Goal: Check status: Check status

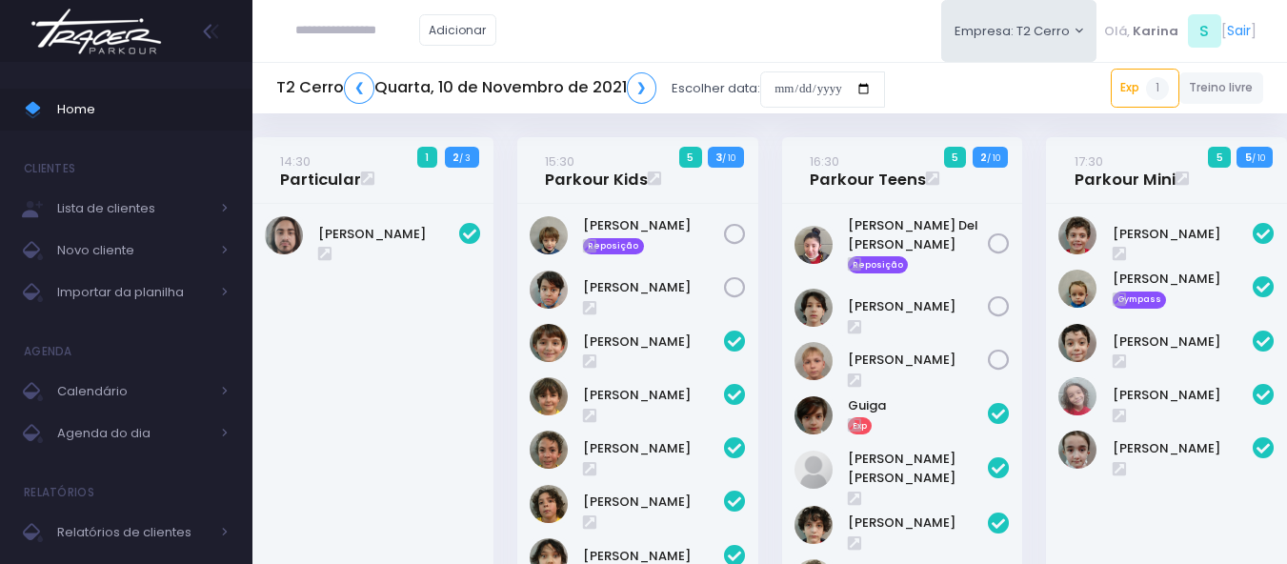
click at [119, 31] on img at bounding box center [96, 31] width 145 height 67
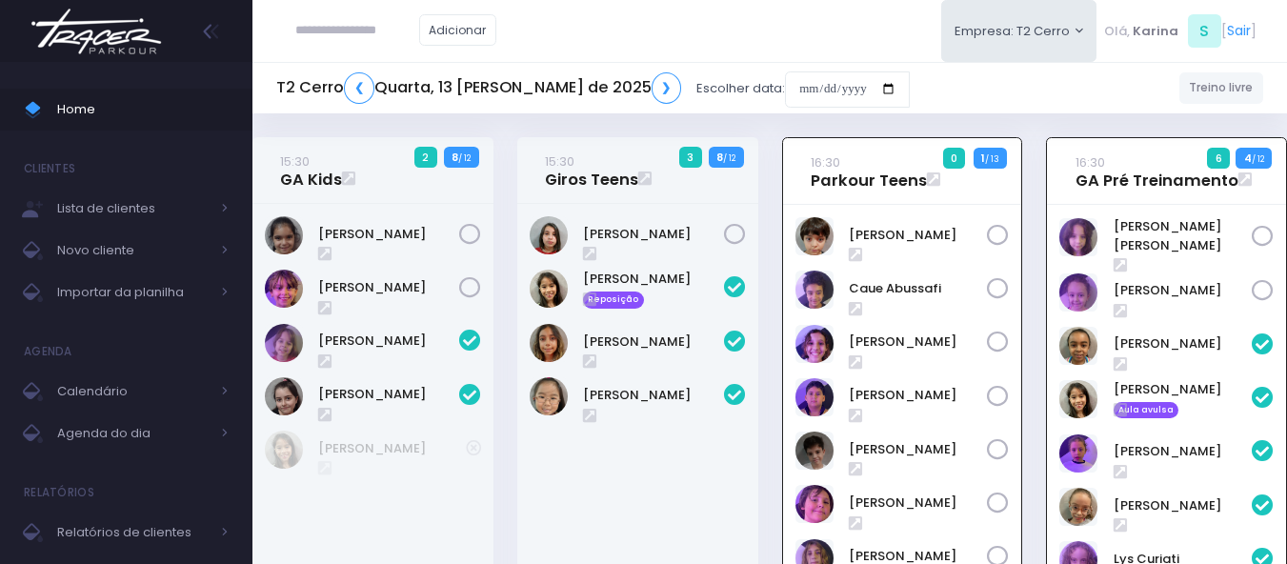
scroll to position [137, 0]
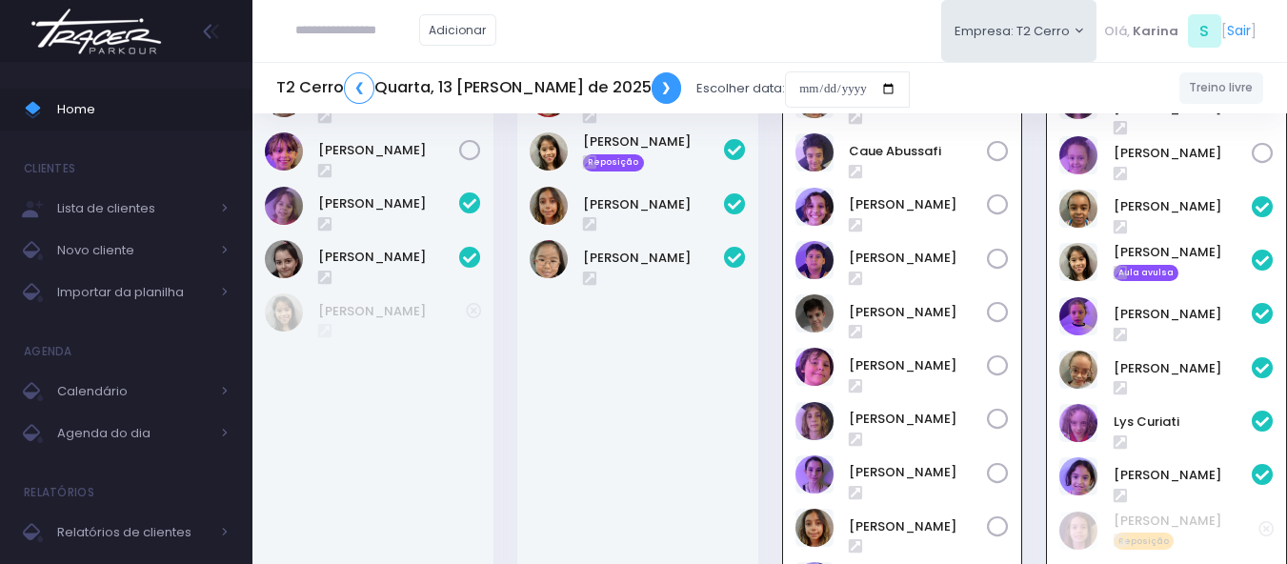
click at [652, 91] on link "❯" at bounding box center [667, 87] width 30 height 31
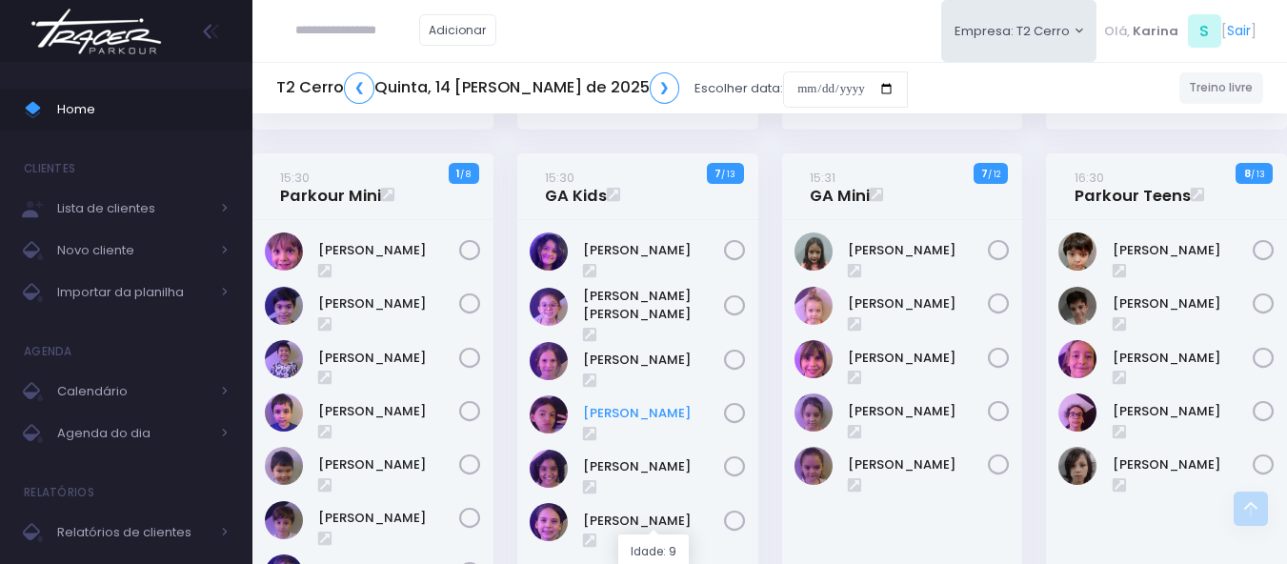
scroll to position [762, 0]
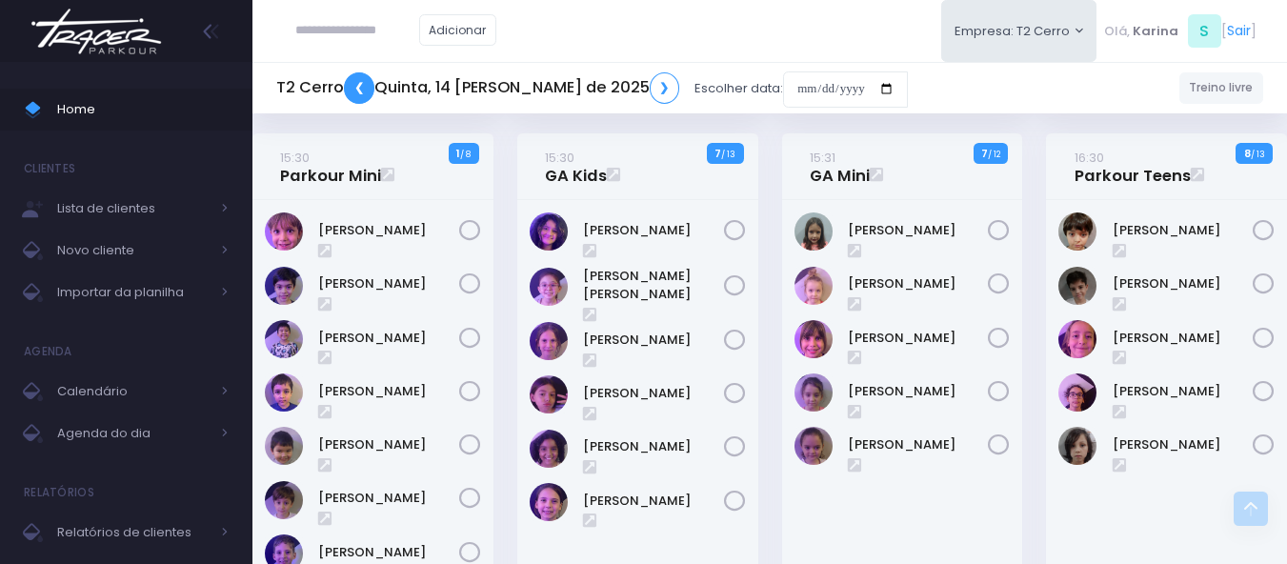
click at [365, 87] on link "❮" at bounding box center [359, 87] width 30 height 31
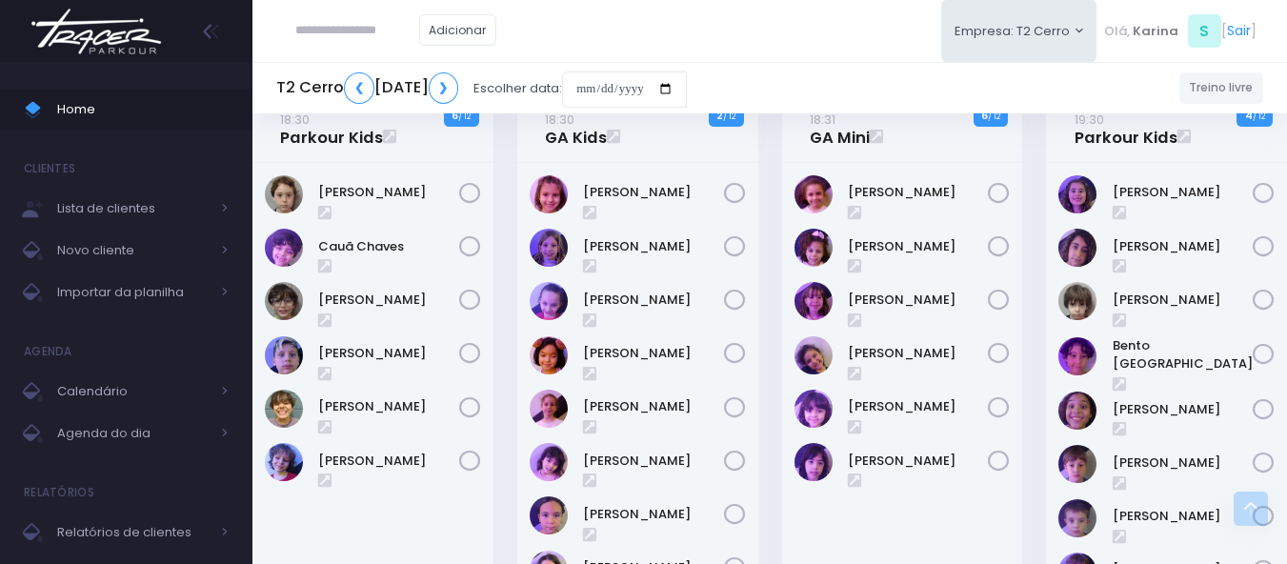
scroll to position [1165, 0]
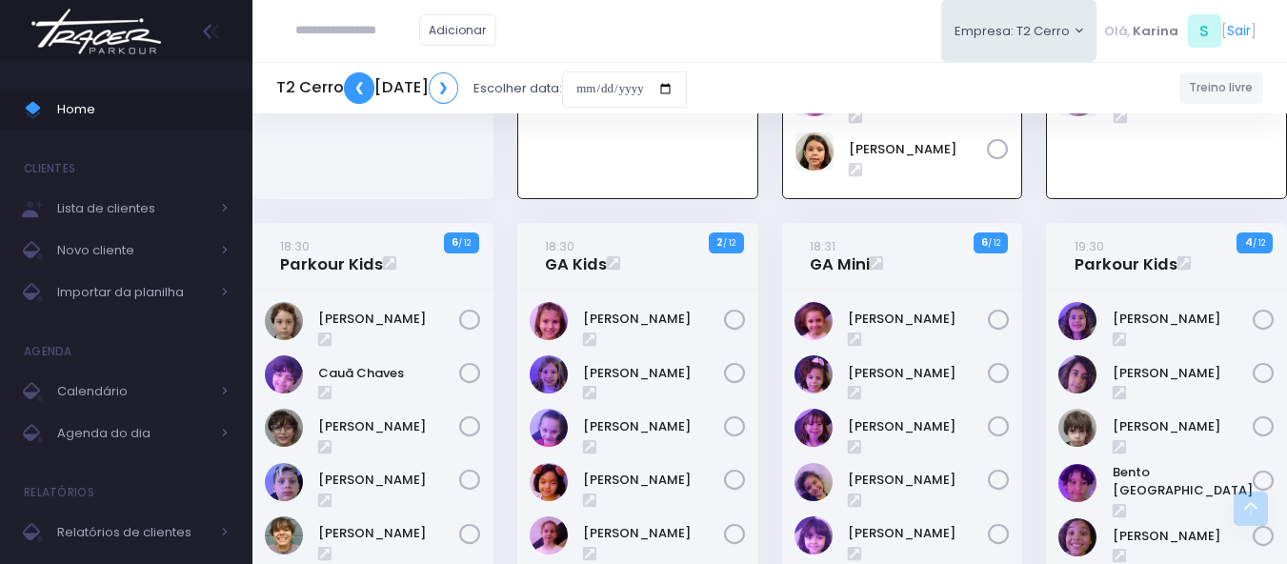
click at [355, 82] on link "❮" at bounding box center [359, 87] width 30 height 31
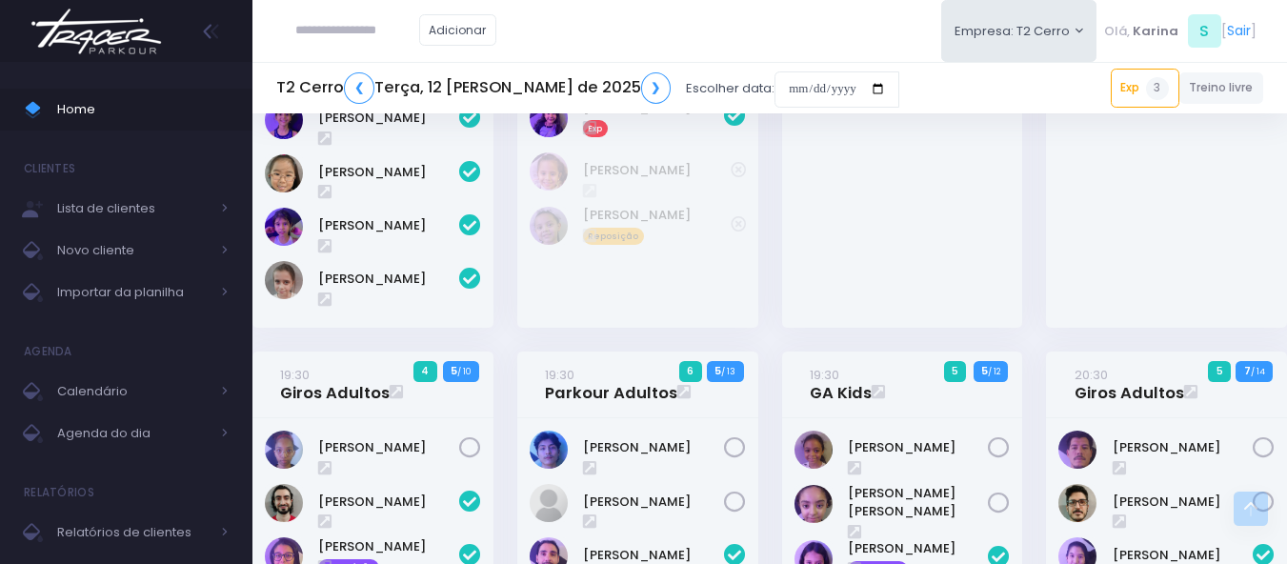
scroll to position [2096, 0]
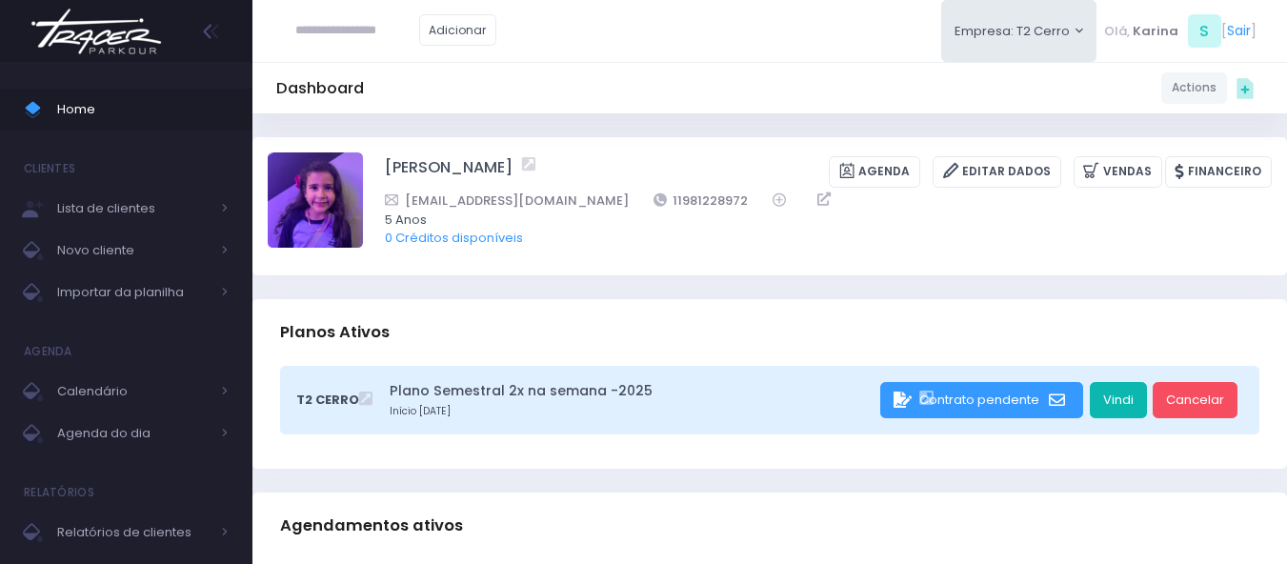
click at [1107, 394] on link "Vindi" at bounding box center [1118, 400] width 57 height 36
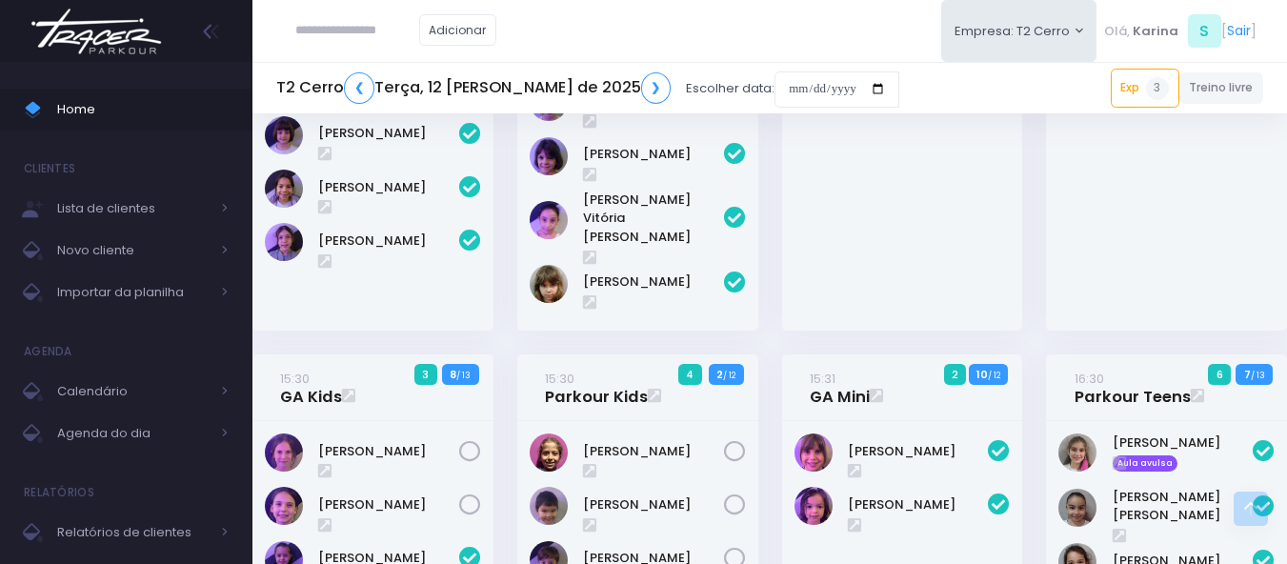
scroll to position [667, 0]
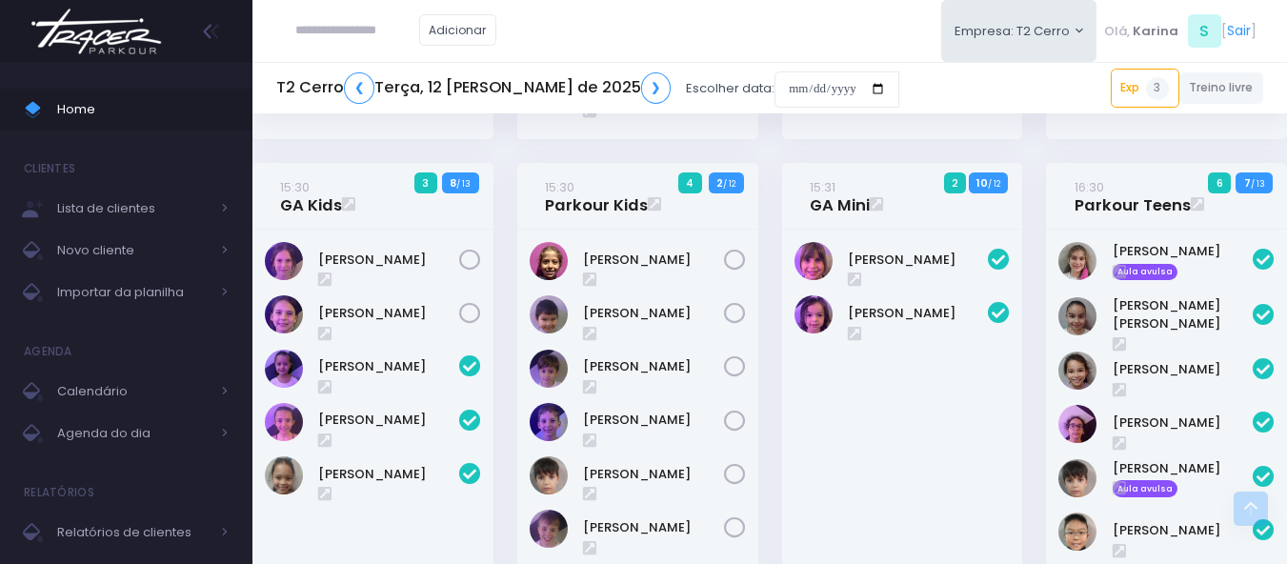
click at [88, 30] on img at bounding box center [96, 31] width 145 height 67
